Goal: Complete application form

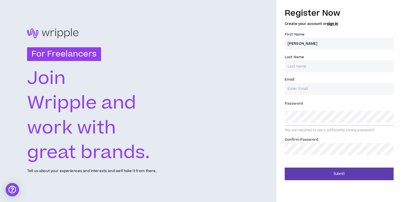
click at [323, 42] on input "[PERSON_NAME]" at bounding box center [339, 44] width 109 height 12
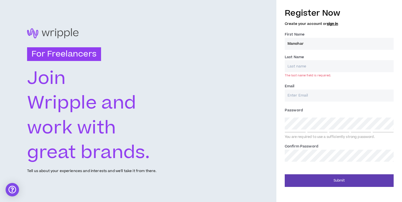
type input "Manohar"
click at [312, 65] on input "Last Name *" at bounding box center [339, 66] width 109 height 12
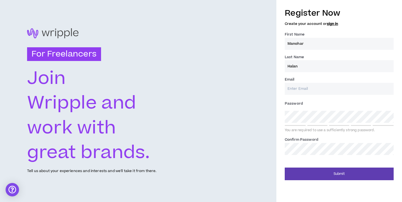
type input "Halan"
type input "[EMAIL_ADDRESS][DOMAIN_NAME]"
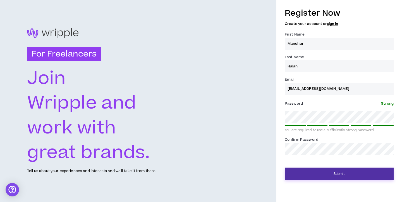
click at [338, 172] on button "Submit" at bounding box center [339, 173] width 109 height 13
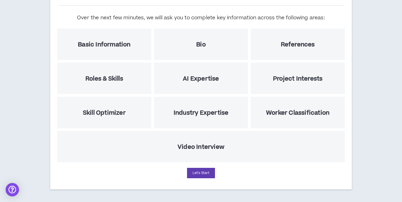
scroll to position [60, 0]
click at [200, 174] on button "Let's Start" at bounding box center [201, 173] width 28 height 10
select select "US"
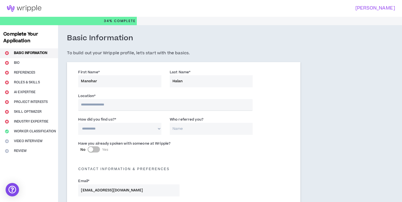
click at [129, 103] on input "text" at bounding box center [165, 105] width 175 height 12
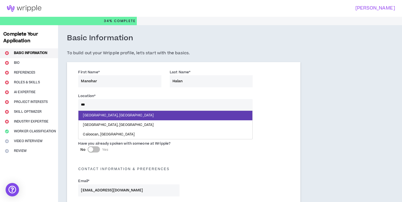
type input "****"
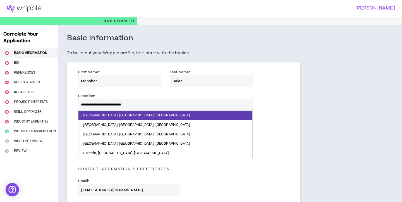
drag, startPoint x: 129, startPoint y: 103, endPoint x: 115, endPoint y: 125, distance: 25.3
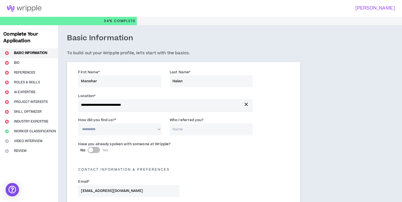
click at [115, 125] on select "**********" at bounding box center [119, 129] width 83 height 12
select select "*"
click at [195, 153] on div "Have you already spoken with someone at Wripple? No Yes" at bounding box center [184, 149] width 220 height 20
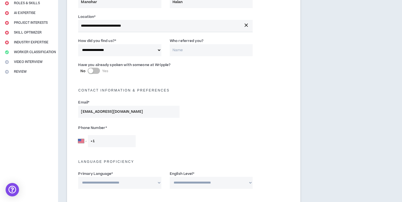
scroll to position [80, 0]
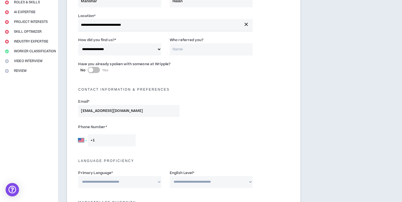
click at [86, 139] on select "[GEOGRAPHIC_DATA] [GEOGRAPHIC_DATA] [GEOGRAPHIC_DATA] [GEOGRAPHIC_DATA] [US_STA…" at bounding box center [82, 140] width 8 height 12
select select "IN"
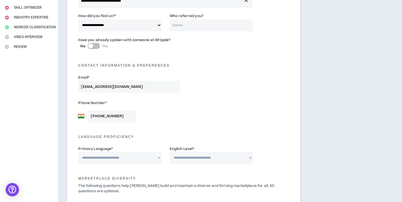
scroll to position [111, 0]
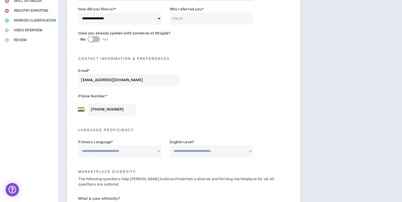
type input "[PHONE_NUMBER]"
click at [156, 148] on select "**********" at bounding box center [119, 151] width 83 height 12
select select "*******"
click at [196, 149] on select "**********" at bounding box center [211, 151] width 83 height 12
select select "*"
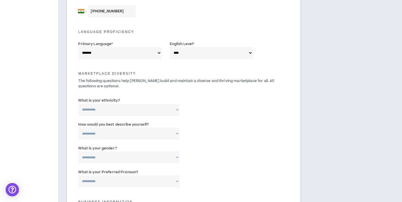
scroll to position [209, 0]
select select "**********"
click at [203, 106] on input "Please specify *" at bounding box center [220, 110] width 65 height 12
type input "[DEMOGRAPHIC_DATA]"
select select "**********"
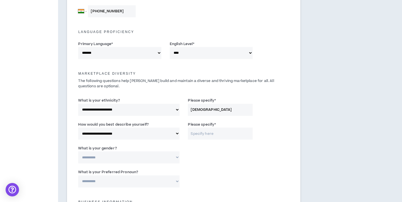
click at [202, 128] on input "Please specify *" at bounding box center [220, 133] width 65 height 12
type input "[DEMOGRAPHIC_DATA]"
click at [142, 158] on select "**********" at bounding box center [128, 157] width 101 height 12
select select "***"
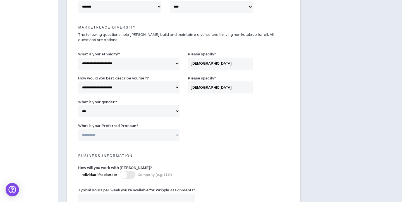
scroll to position [256, 0]
select select "**********"
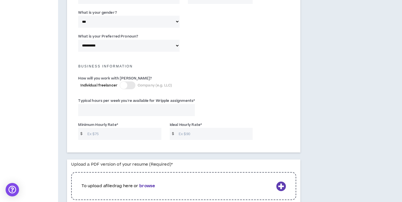
scroll to position [345, 0]
click at [174, 106] on input "Typical hours per week you're available for Wripple assignments *" at bounding box center [136, 109] width 117 height 12
type input "15"
click at [147, 136] on input "Minimum Hourly Rate *" at bounding box center [123, 133] width 77 height 12
click at [219, 129] on input "Ideal Hourly Rate *" at bounding box center [214, 133] width 77 height 12
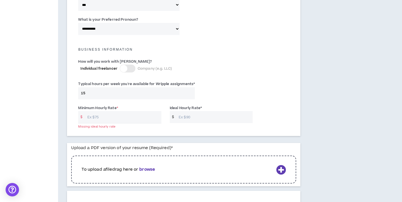
scroll to position [370, 0]
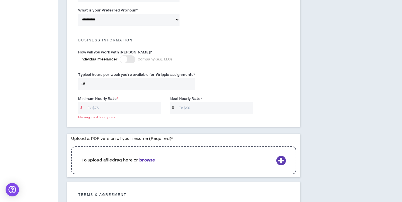
click at [155, 159] on b "browse" at bounding box center [147, 160] width 16 height 6
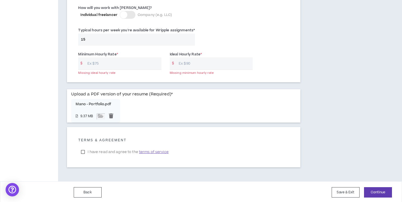
scroll to position [414, 0]
click at [84, 150] on label "I have read and agree to the terms of service" at bounding box center [124, 152] width 93 height 8
click at [377, 190] on button "Continue" at bounding box center [378, 192] width 28 height 10
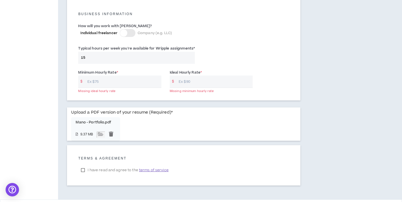
scroll to position [393, 0]
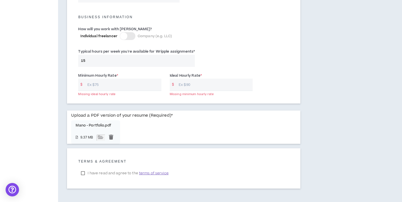
click at [89, 84] on input "Minimum Hourly Rate *" at bounding box center [123, 85] width 77 height 12
type input "30"
click at [182, 83] on input "Ideal Hourly Rate *" at bounding box center [214, 85] width 77 height 12
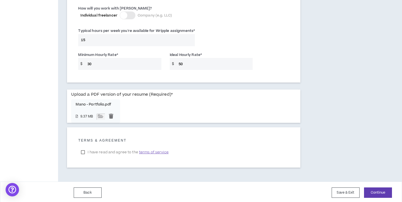
scroll to position [414, 0]
type input "50"
click at [380, 189] on button "Continue" at bounding box center [378, 192] width 28 height 10
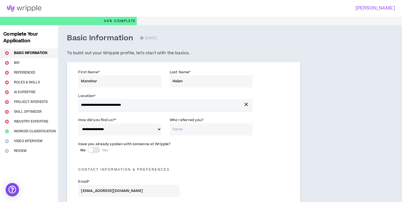
scroll to position [0, 0]
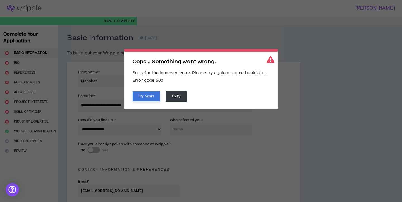
click at [148, 99] on button "Try Again" at bounding box center [146, 96] width 27 height 10
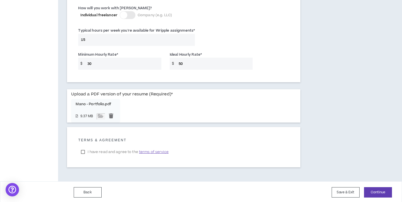
scroll to position [414, 0]
click at [348, 193] on button "Save & Exit" at bounding box center [346, 192] width 28 height 10
